Goal: Find specific page/section: Find specific page/section

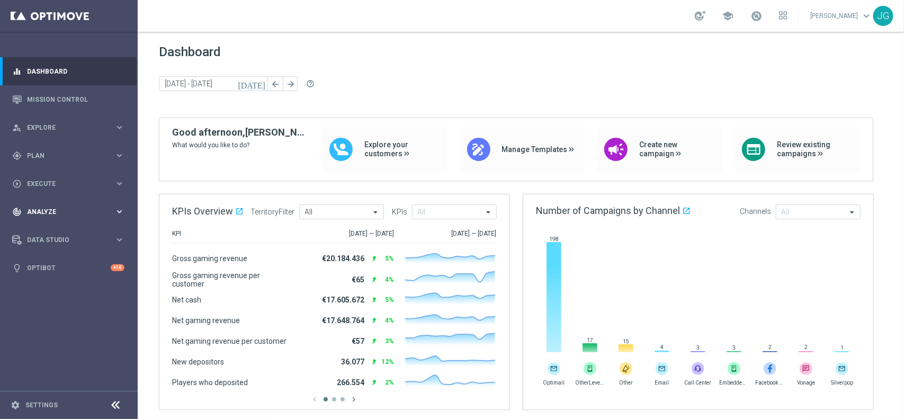
click at [114, 212] on icon "keyboard_arrow_right" at bounding box center [119, 212] width 10 height 10
click at [70, 343] on span "BI Studio" at bounding box center [66, 345] width 76 height 6
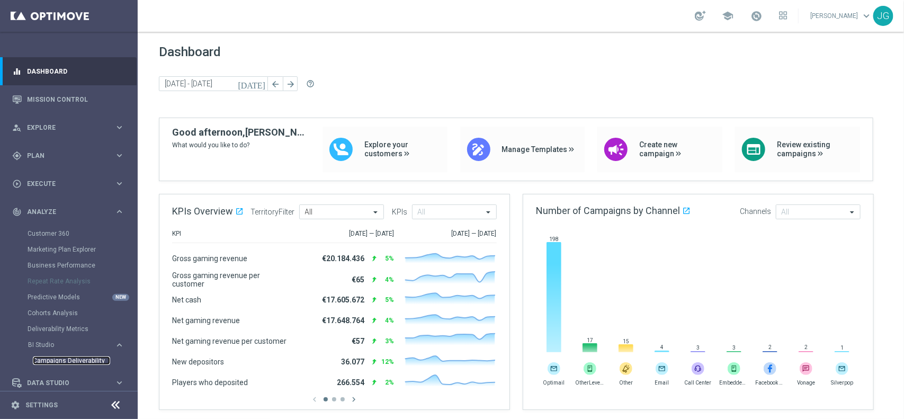
click at [73, 358] on link "Campaigns Deliverability" at bounding box center [71, 361] width 77 height 8
